Goal: Task Accomplishment & Management: Use online tool/utility

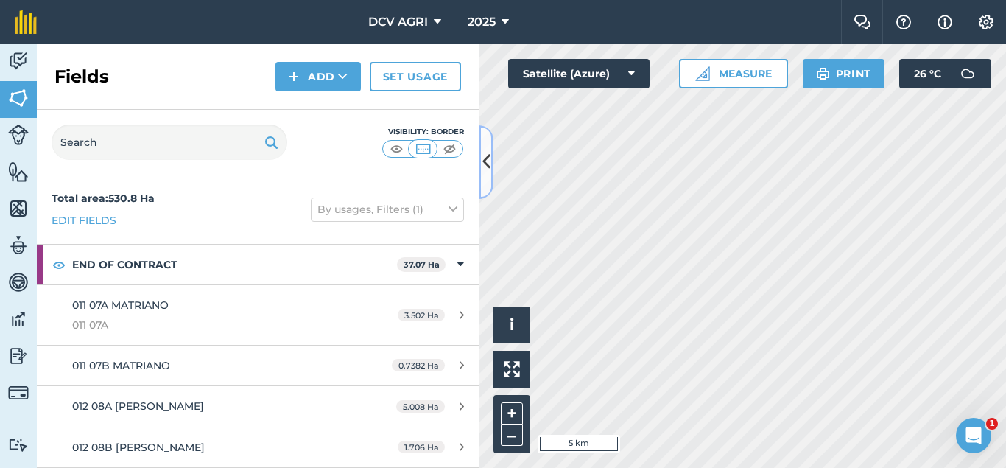
click at [490, 169] on button at bounding box center [486, 162] width 15 height 74
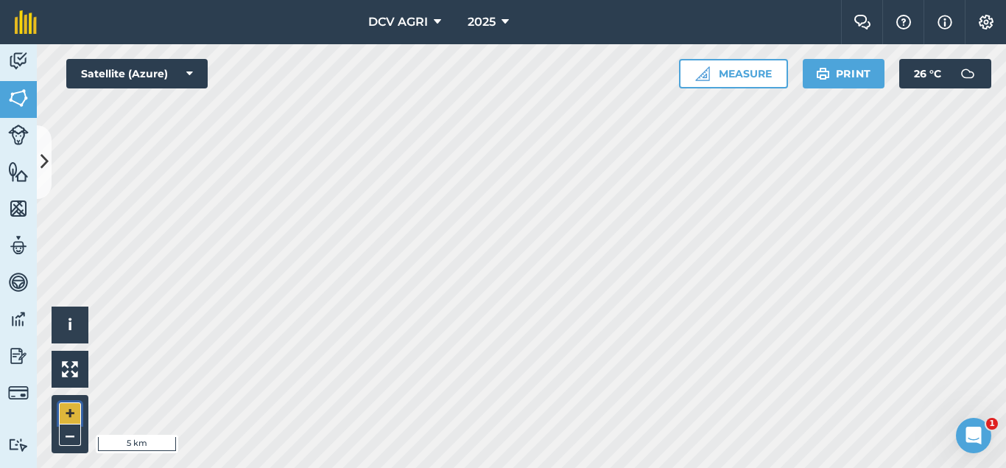
click at [68, 412] on button "+" at bounding box center [70, 413] width 22 height 22
click at [483, 17] on div "DCV AGRI 2025 Farm Chat Help Info Settings DCV AGRI - 2025 Reproduced with the …" at bounding box center [503, 234] width 1006 height 468
click at [395, 41] on div "DCV AGRI 2025 Farm Chat Help Info Settings DCV AGRI - 2025 Reproduced with the …" at bounding box center [503, 234] width 1006 height 468
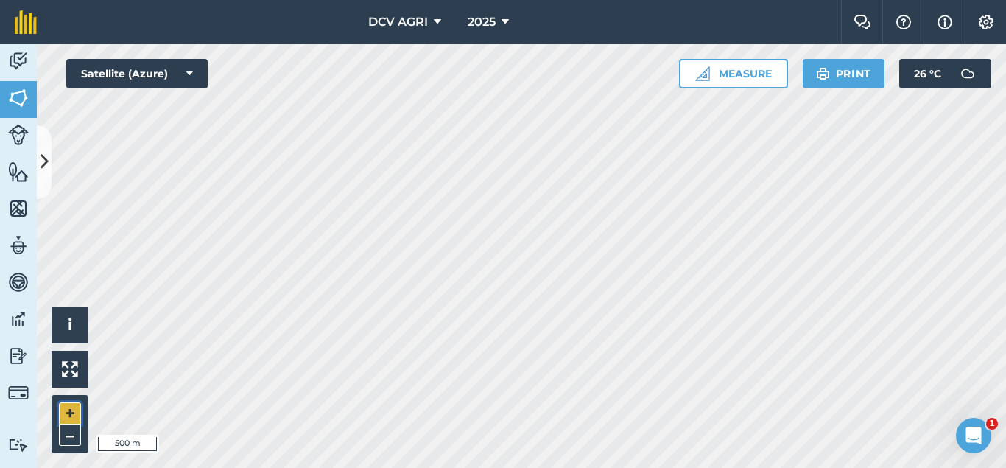
click at [68, 409] on button "+" at bounding box center [70, 413] width 22 height 22
click at [77, 436] on button "–" at bounding box center [70, 434] width 22 height 21
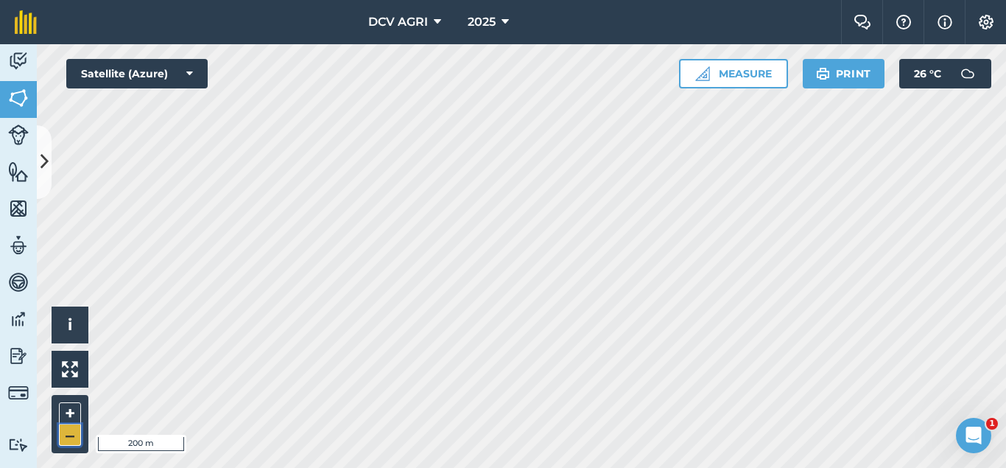
click at [77, 436] on button "–" at bounding box center [70, 434] width 22 height 21
click at [74, 413] on button "+" at bounding box center [70, 413] width 22 height 22
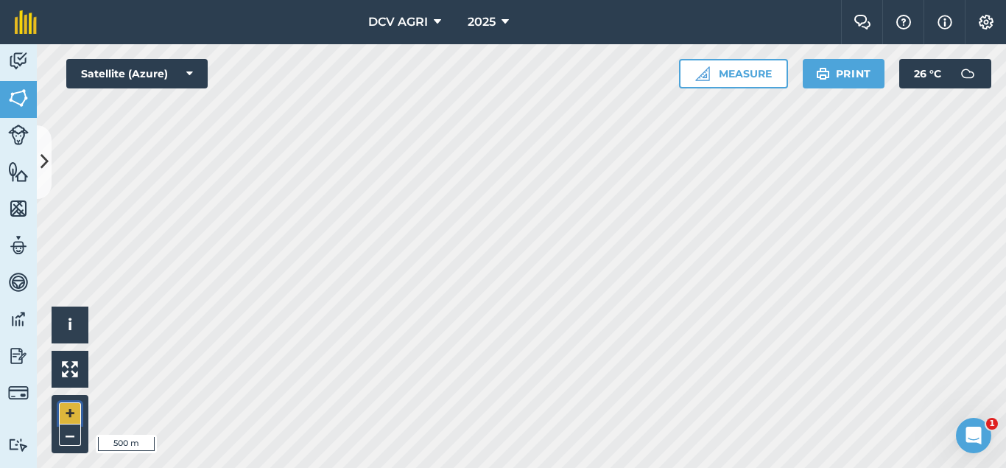
click at [74, 413] on button "+" at bounding box center [70, 413] width 22 height 22
click at [71, 437] on button "–" at bounding box center [70, 434] width 22 height 21
click at [74, 413] on button "+" at bounding box center [70, 413] width 22 height 22
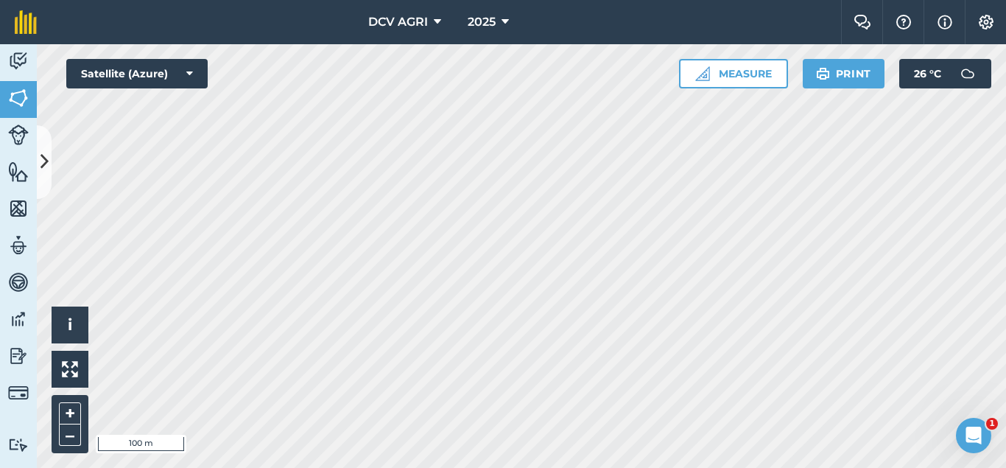
click at [339, 29] on div "DCV AGRI 2025 Farm Chat Help Info Settings DCV AGRI - 2025 Reproduced with the …" at bounding box center [503, 234] width 1006 height 468
